Goal: Communication & Community: Answer question/provide support

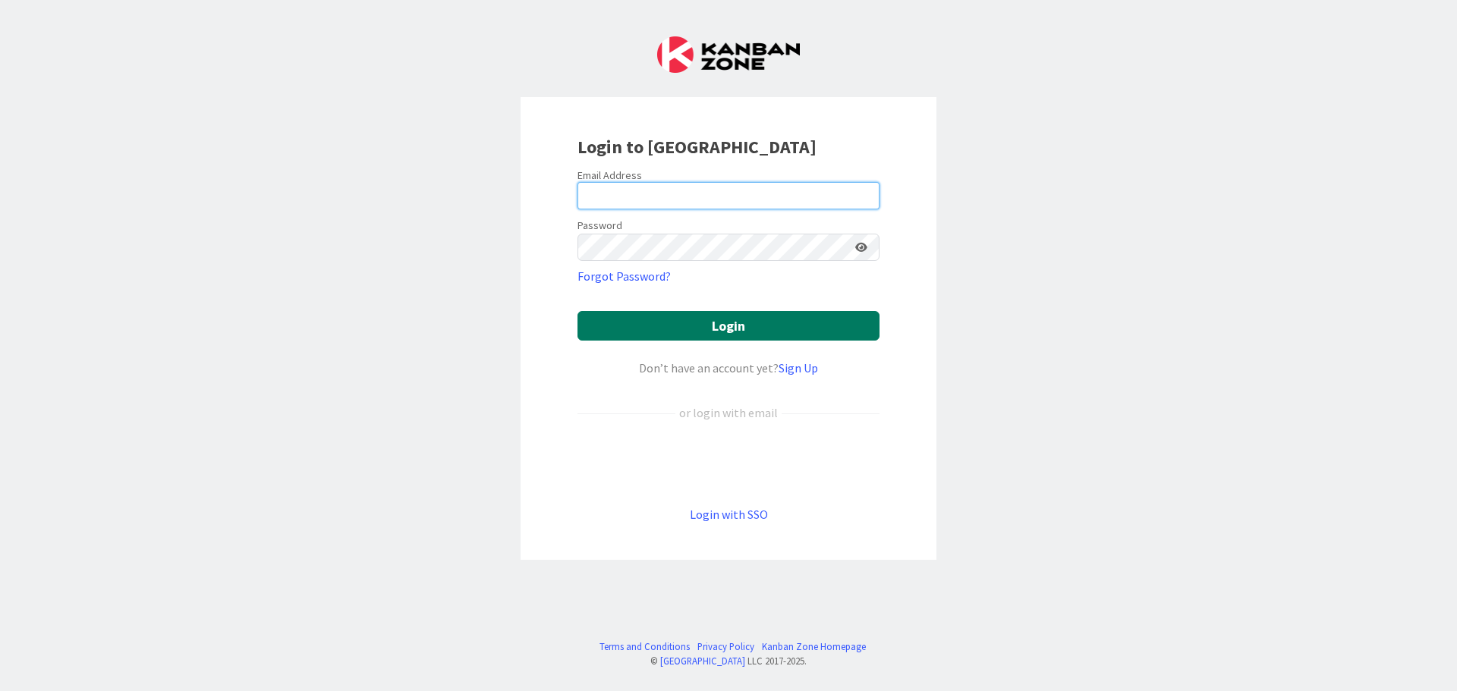
type input "[EMAIL_ADDRESS][DOMAIN_NAME]"
click at [777, 323] on button "Login" at bounding box center [729, 326] width 302 height 30
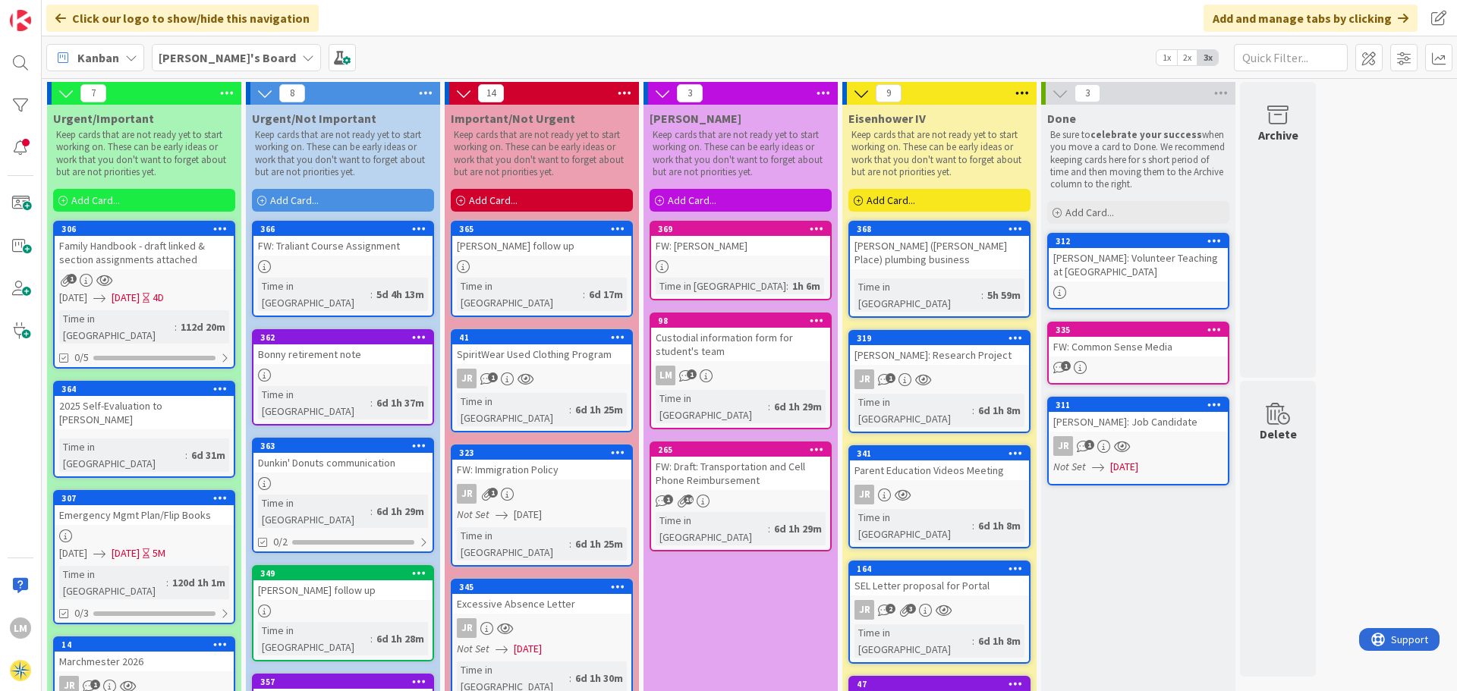
click at [698, 249] on div "FW: [PERSON_NAME]" at bounding box center [740, 246] width 179 height 20
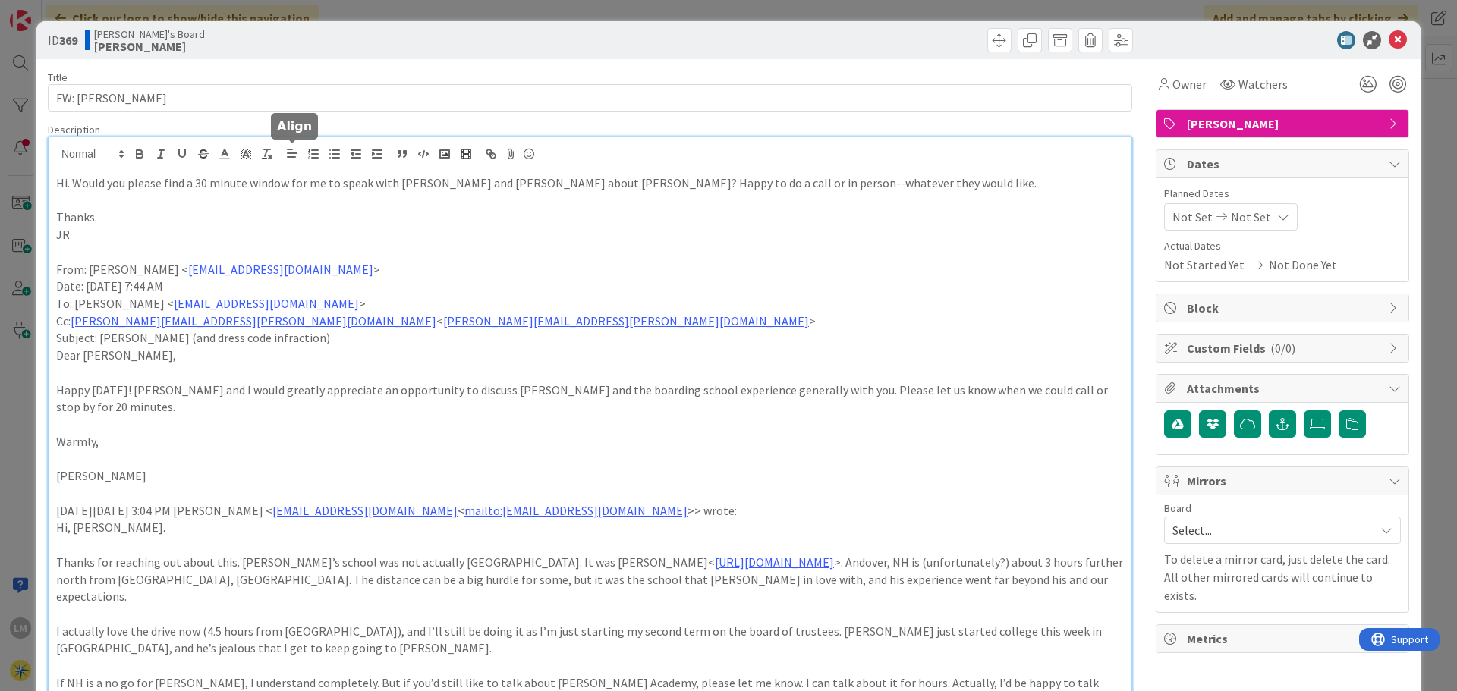
click at [487, 193] on p at bounding box center [590, 200] width 1068 height 17
click at [1390, 33] on icon at bounding box center [1398, 40] width 18 height 18
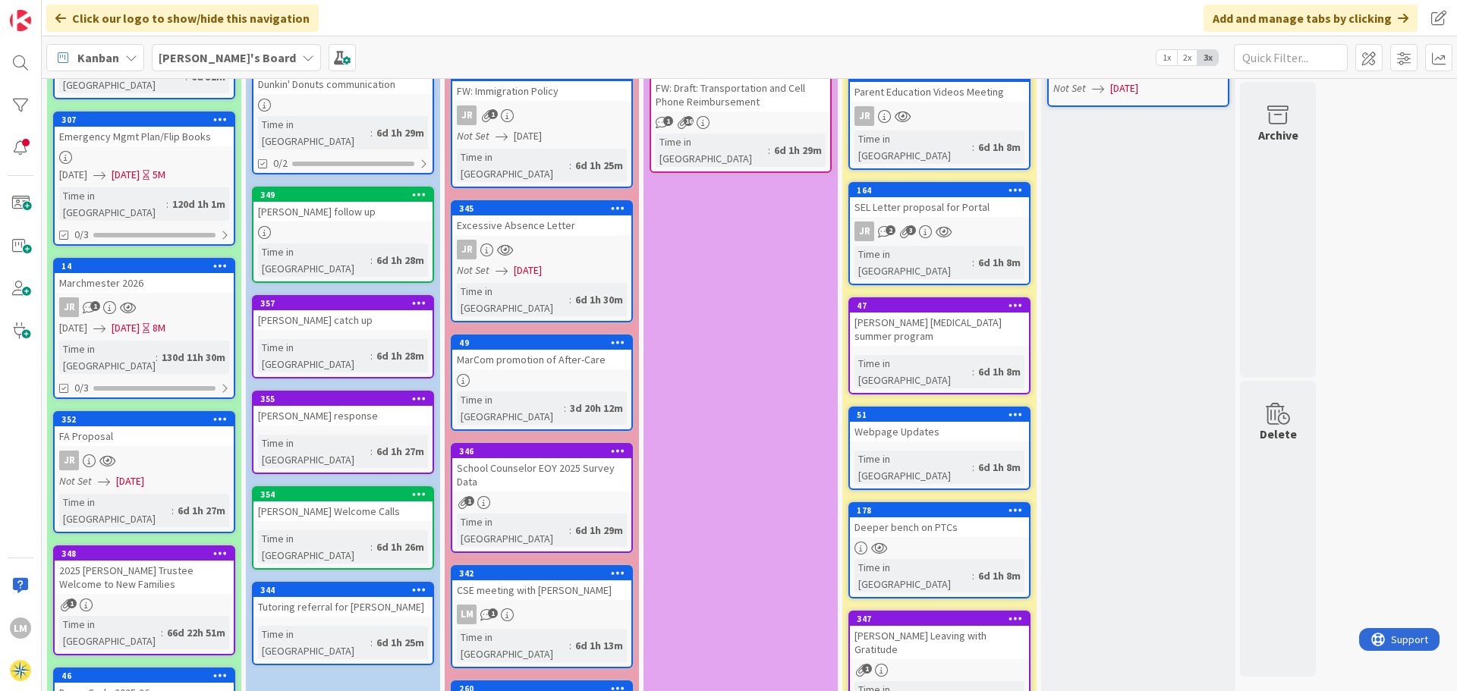
scroll to position [379, 0]
